Goal: Task Accomplishment & Management: Use online tool/utility

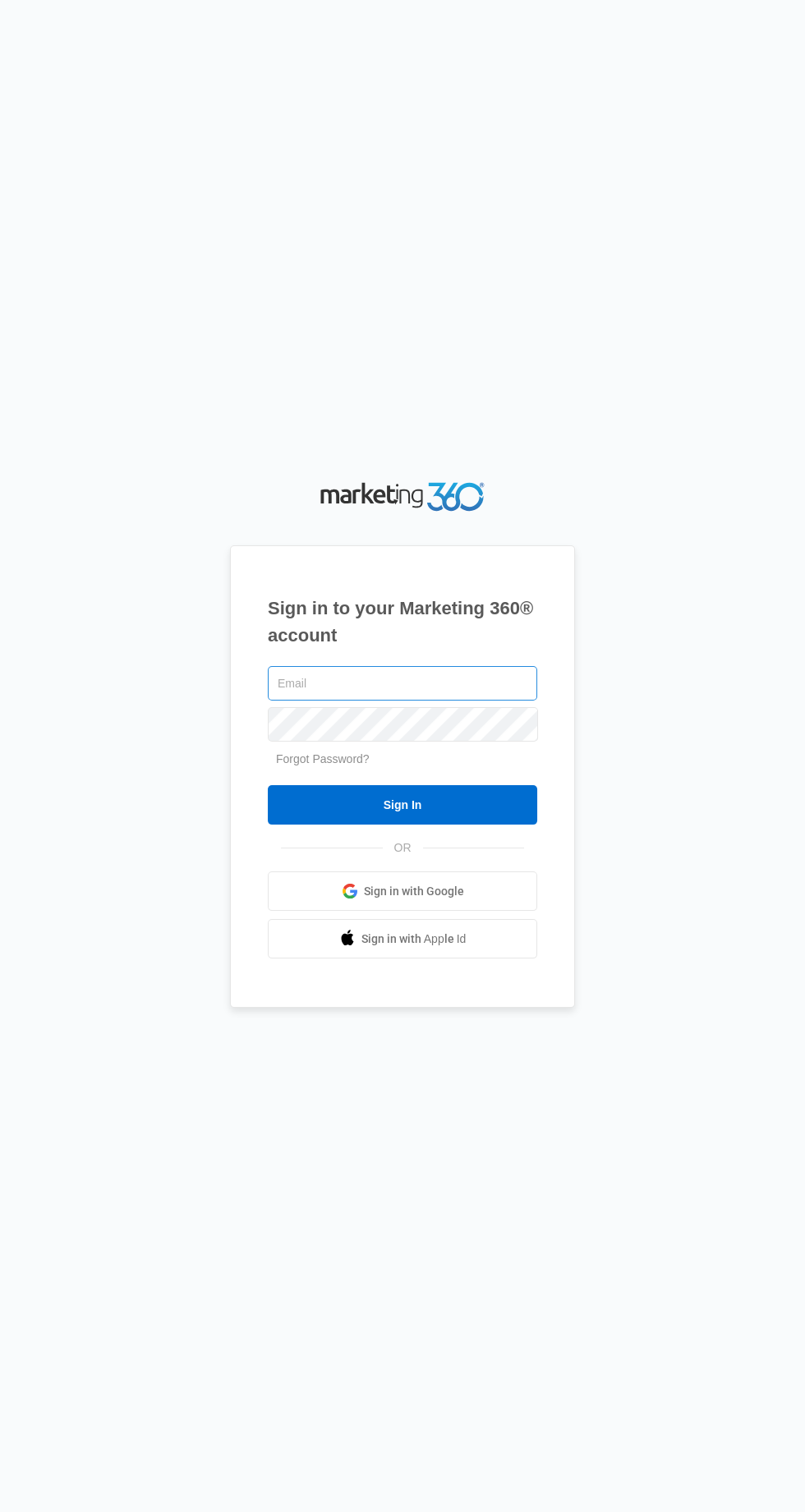
click at [285, 701] on input "text" at bounding box center [402, 683] width 269 height 35
type input "[EMAIL_ADDRESS][DOMAIN_NAME]"
click at [268, 785] on input "Sign In" at bounding box center [402, 805] width 269 height 40
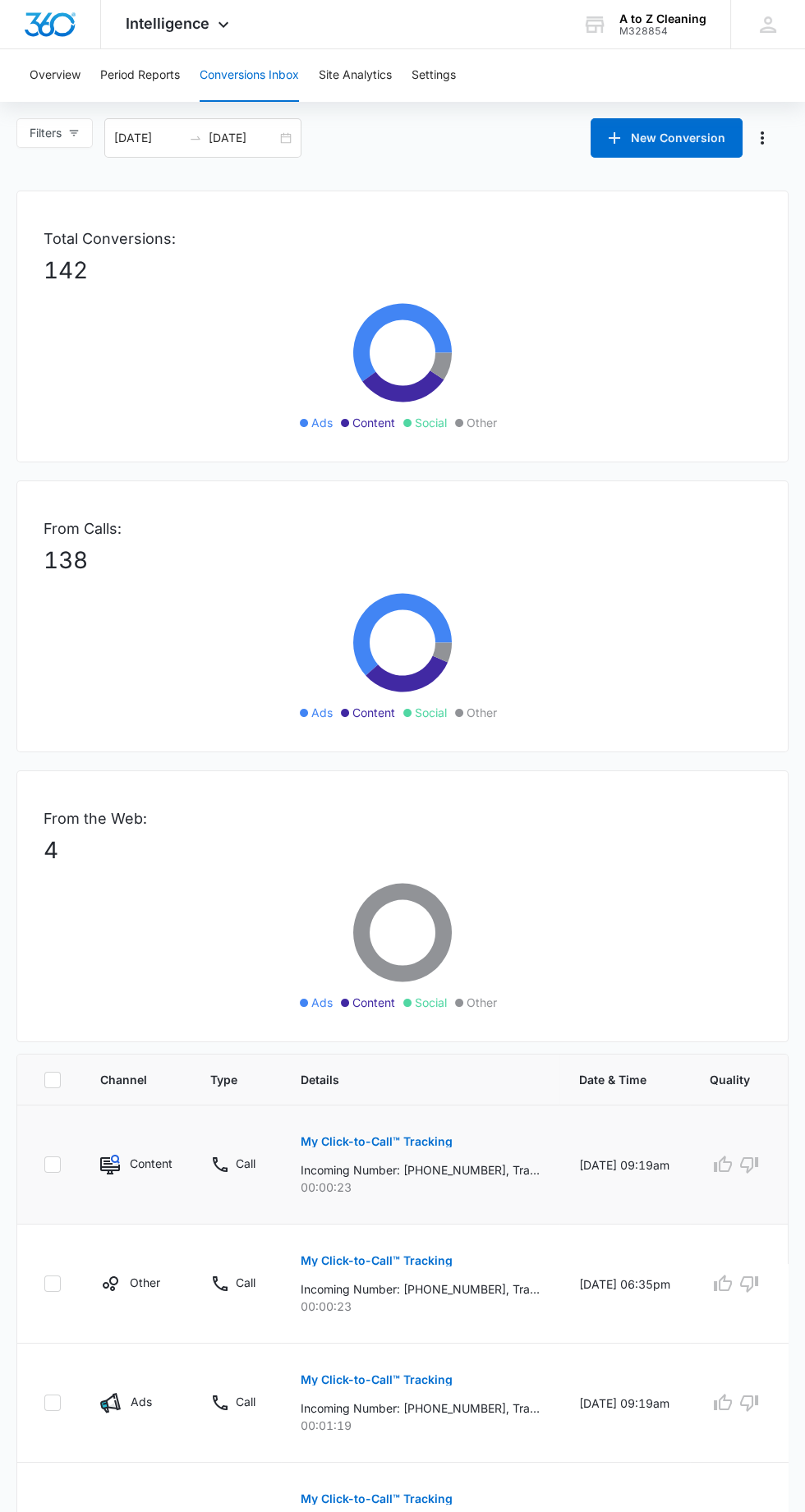
click at [351, 1135] on p "My Click-to-Call™ Tracking" at bounding box center [377, 1141] width 152 height 12
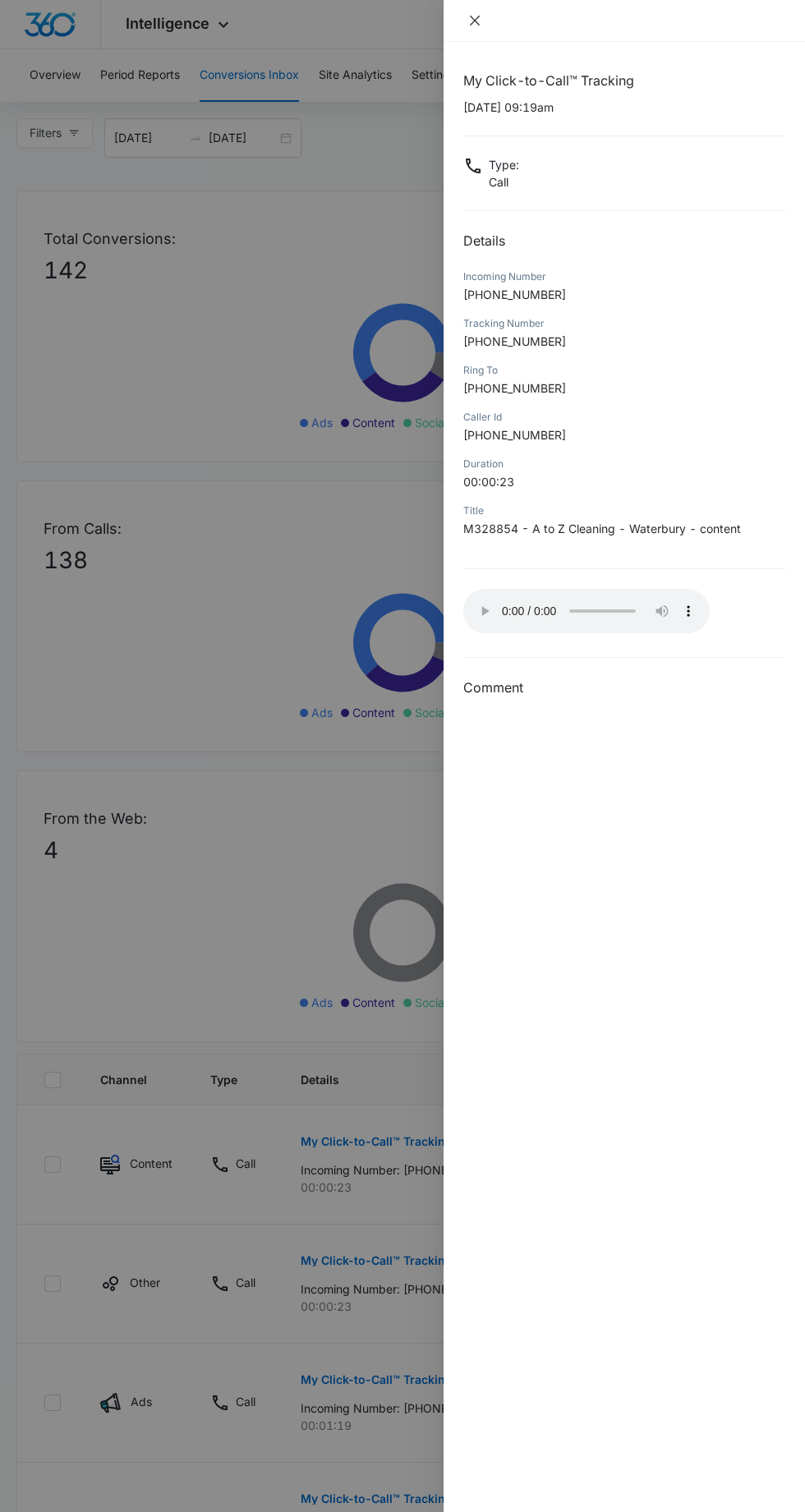
click at [474, 19] on icon "close" at bounding box center [475, 20] width 10 height 10
